Goal: Transaction & Acquisition: Purchase product/service

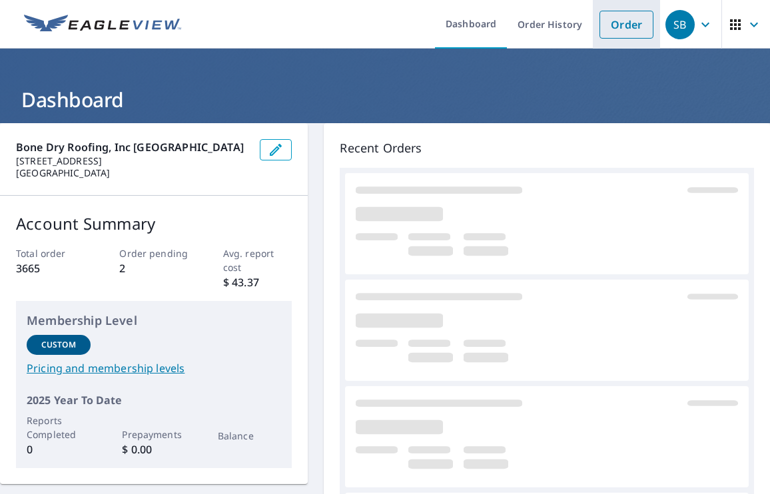
click at [626, 21] on link "Order" at bounding box center [626, 25] width 54 height 28
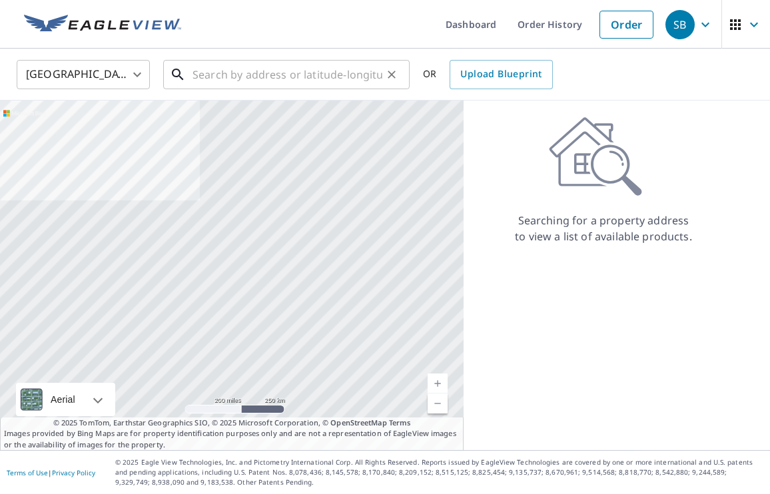
click at [226, 78] on input "text" at bounding box center [287, 74] width 190 height 37
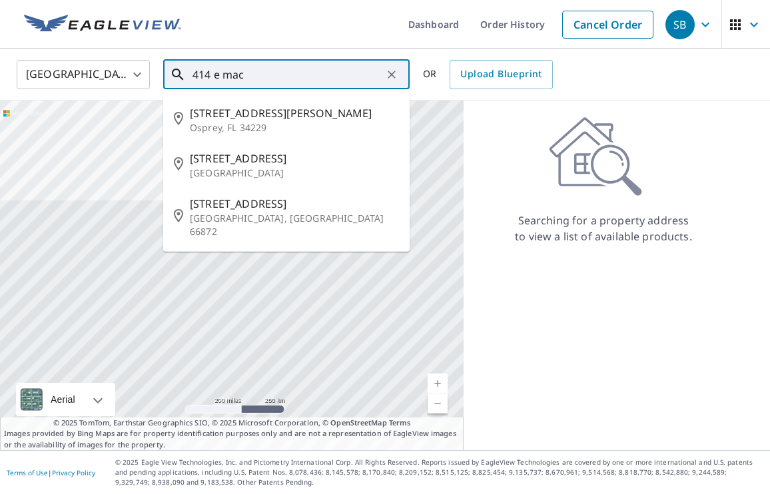
click at [252, 120] on span "[STREET_ADDRESS][PERSON_NAME]" at bounding box center [294, 113] width 209 height 16
type input "[STREET_ADDRESS][PERSON_NAME]"
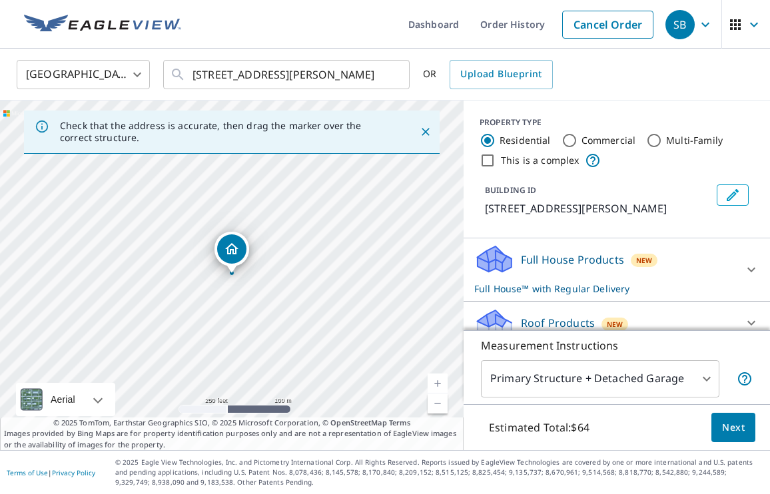
click at [436, 382] on link "Current Level 17, Zoom In" at bounding box center [437, 384] width 20 height 20
click at [436, 382] on link "Current Level 18, Zoom In" at bounding box center [437, 384] width 20 height 20
click at [436, 382] on link "Current Level 19, Zoom In" at bounding box center [437, 384] width 20 height 20
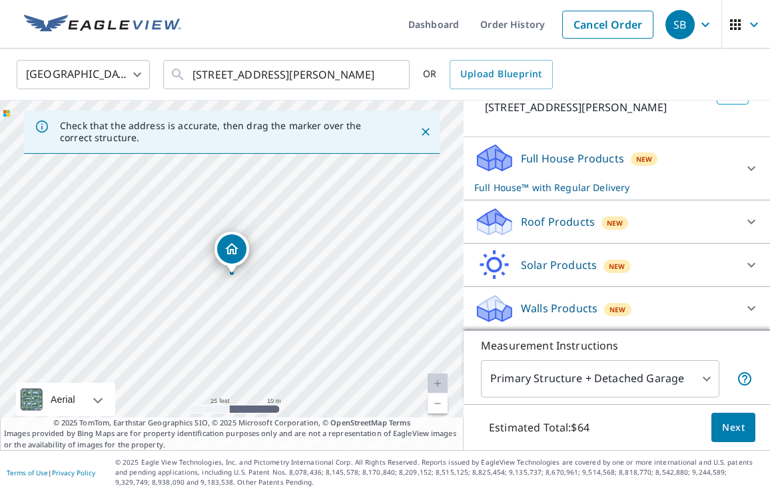
scroll to position [101, 0]
click at [744, 218] on icon at bounding box center [751, 222] width 16 height 16
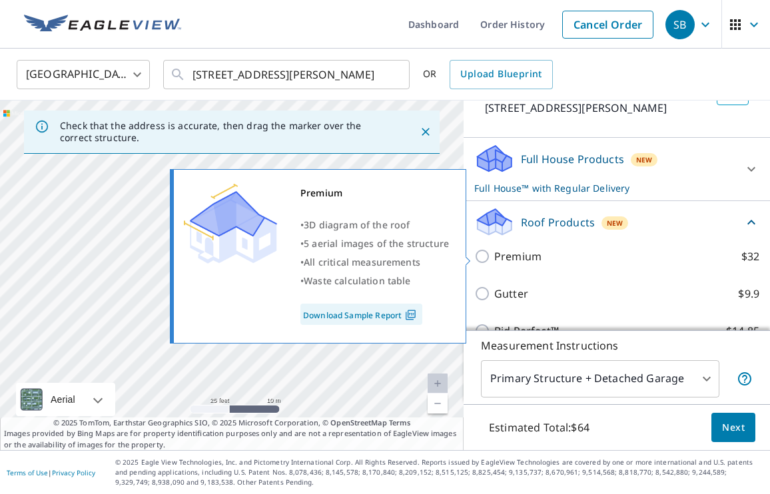
click at [479, 258] on input "Premium $32" at bounding box center [484, 256] width 20 height 16
checkbox input "true"
checkbox input "false"
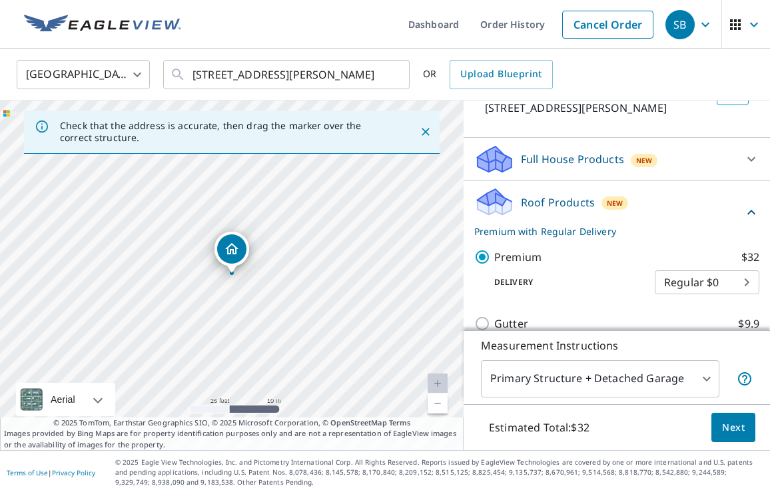
click at [733, 427] on span "Next" at bounding box center [733, 427] width 23 height 17
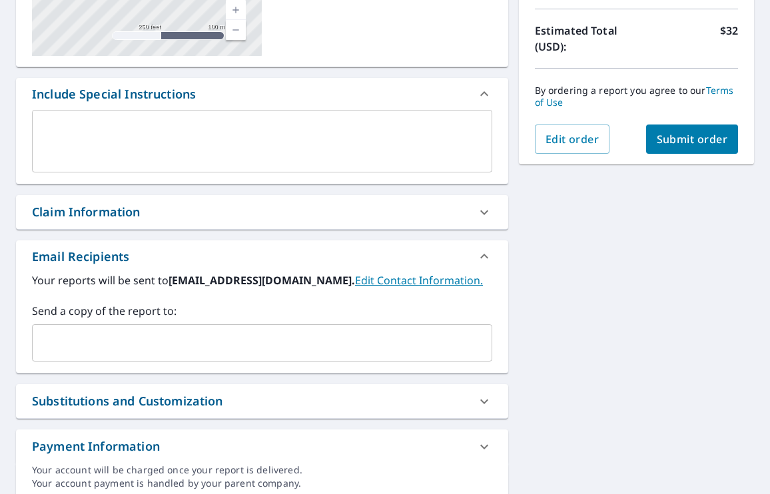
scroll to position [292, 0]
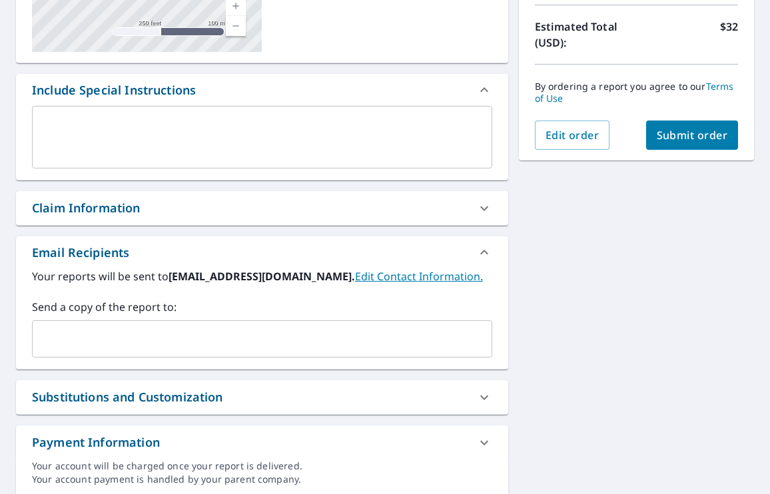
click at [248, 123] on textarea at bounding box center [261, 138] width 441 height 38
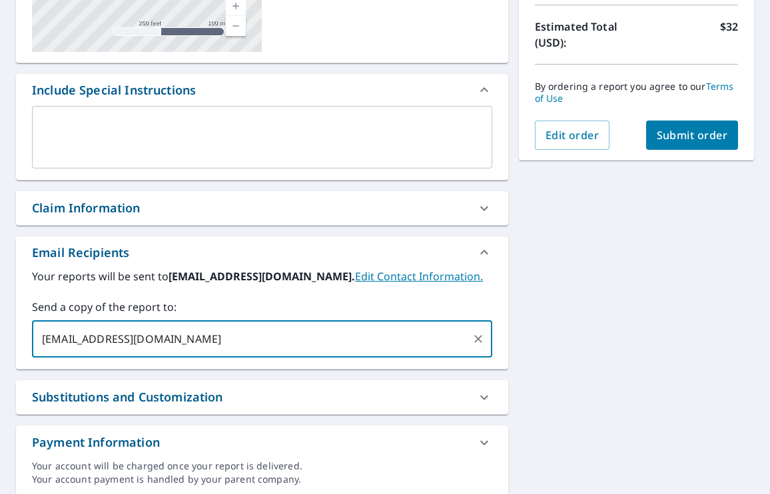
type input "[EMAIL_ADDRESS][DOMAIN_NAME]"
click at [680, 138] on span "Submit order" at bounding box center [692, 135] width 71 height 15
checkbox input "true"
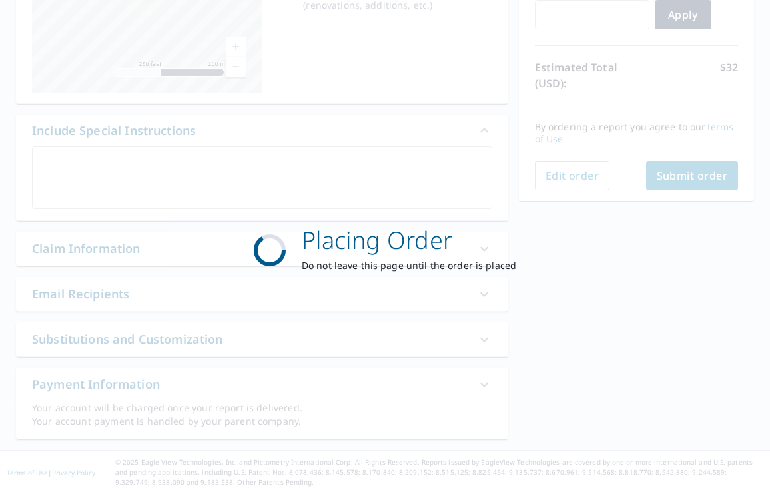
scroll to position [252, 0]
